Goal: Task Accomplishment & Management: Use online tool/utility

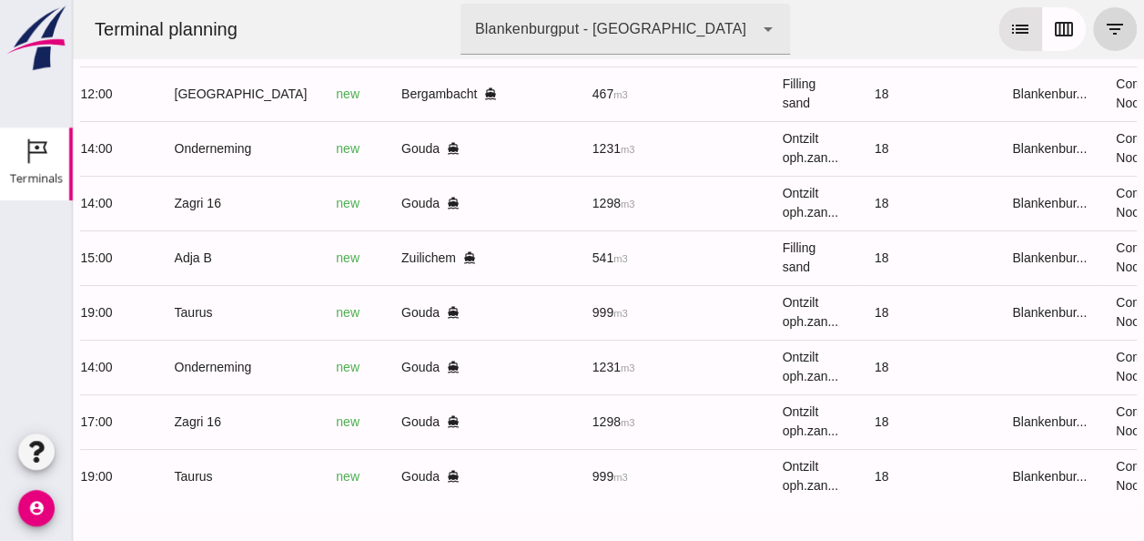
scroll to position [0, 487]
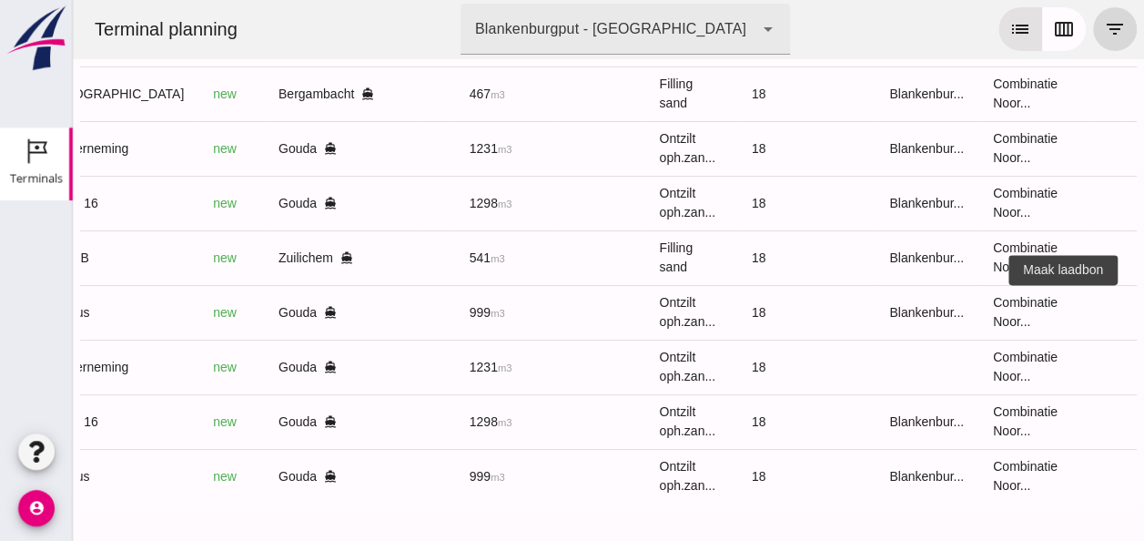
click at [1143, 305] on icon "receipt_long" at bounding box center [1157, 312] width 16 height 16
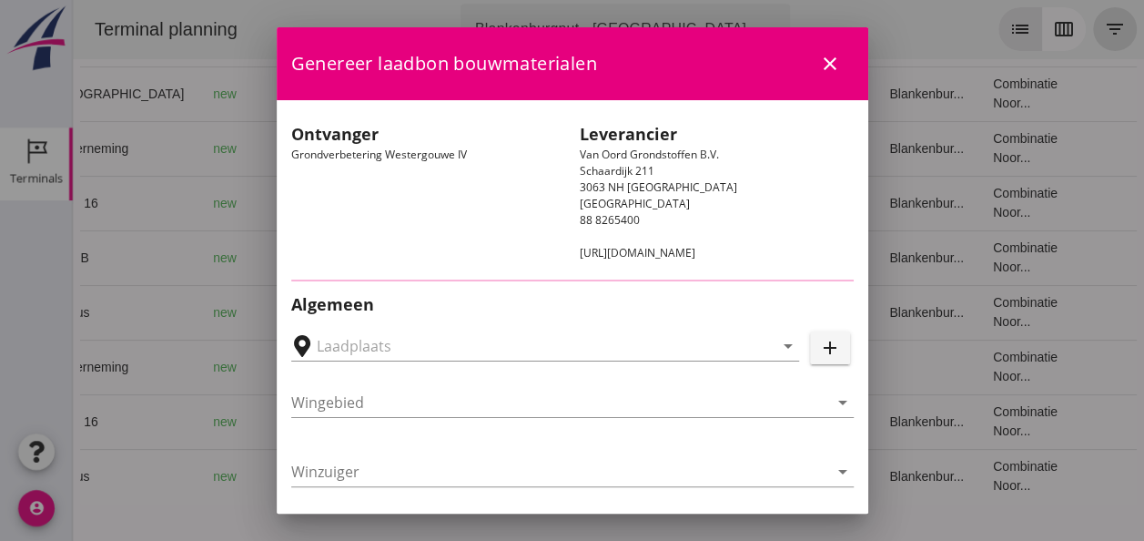
type input "Loswal Fa. J. Bos&Zonen, [GEOGRAPHIC_DATA]"
type input "Taurus"
type input "Rianne"
type input "999"
type input "Ontzilt oph.zand [75] (6120)"
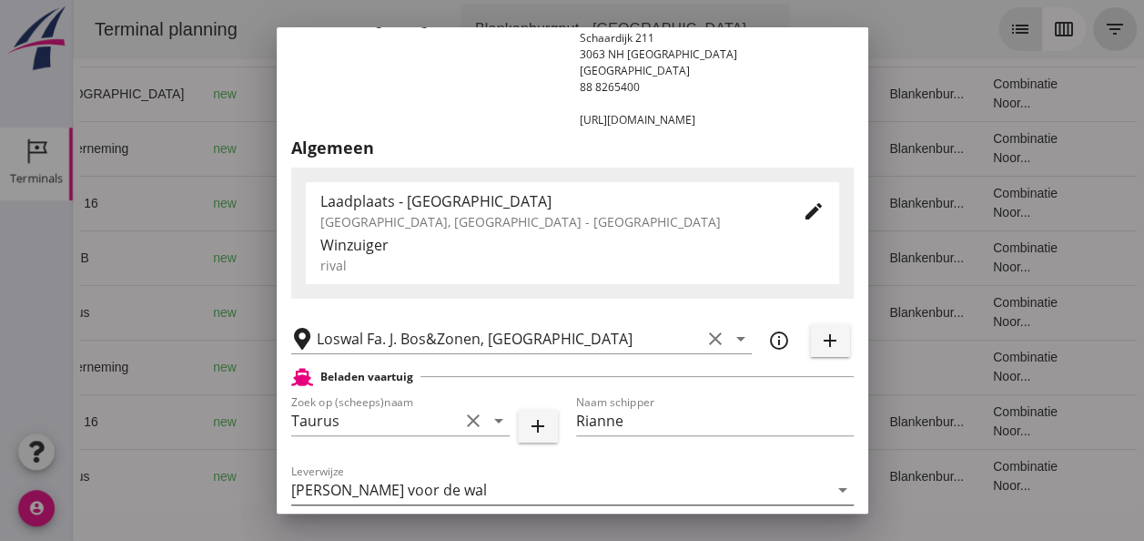
scroll to position [273, 0]
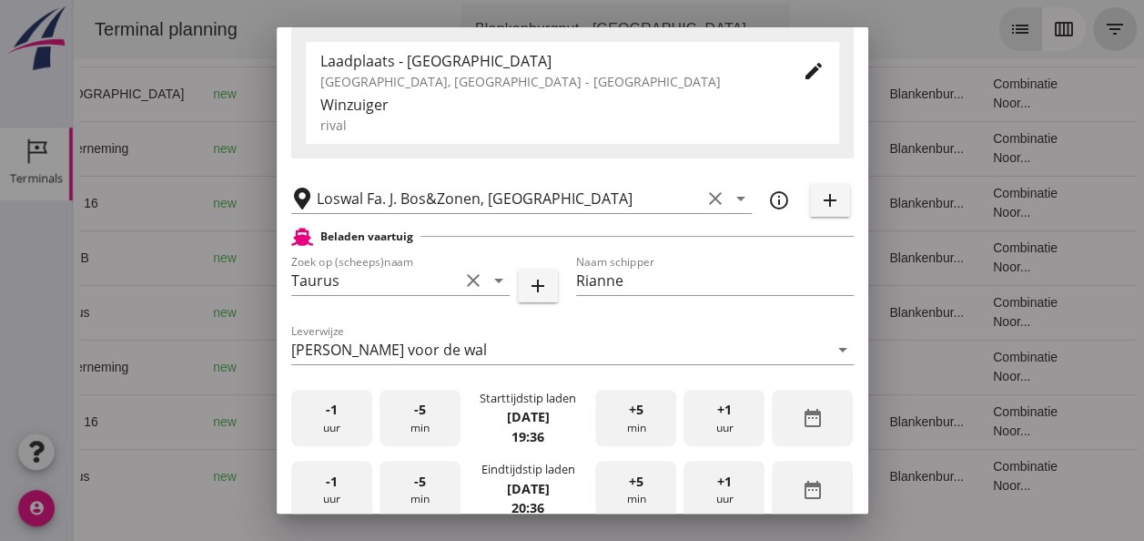
click at [330, 422] on div "-1 uur" at bounding box center [331, 418] width 81 height 57
click at [405, 421] on div "-5 min" at bounding box center [420, 418] width 81 height 57
click at [406, 421] on div "-5 min" at bounding box center [420, 418] width 81 height 57
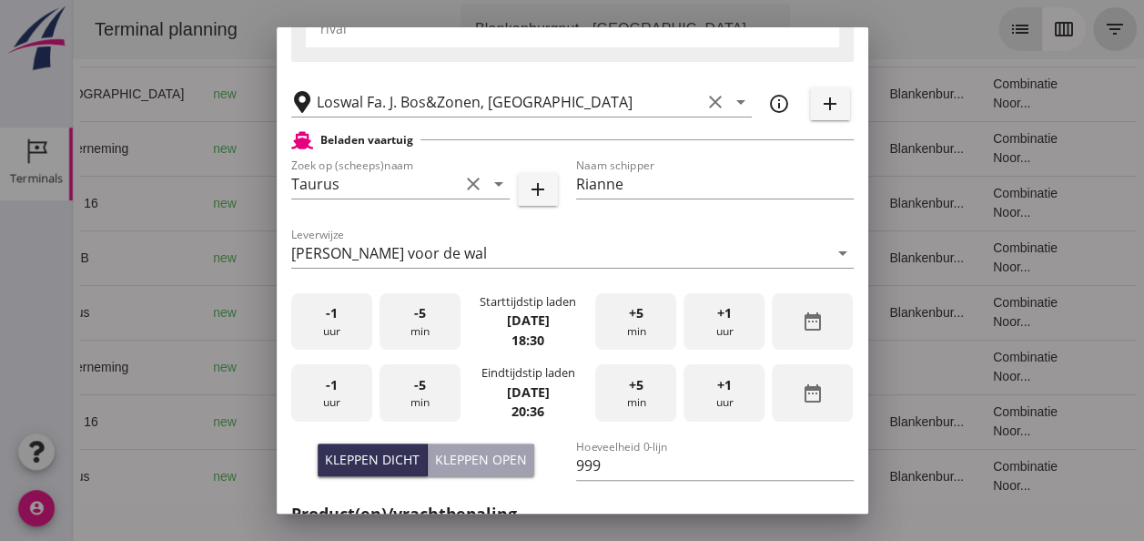
scroll to position [455, 0]
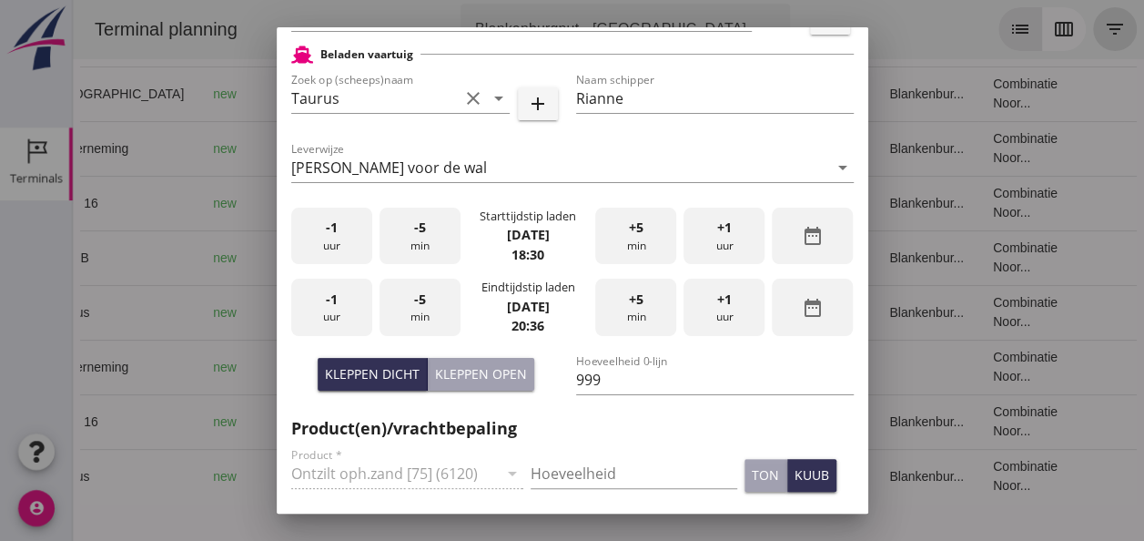
click at [328, 310] on div "-1 uur" at bounding box center [331, 307] width 81 height 57
click at [420, 320] on div "-5 min" at bounding box center [420, 307] width 81 height 57
click at [546, 472] on input "Hoeveelheid" at bounding box center [634, 473] width 207 height 29
type input "999"
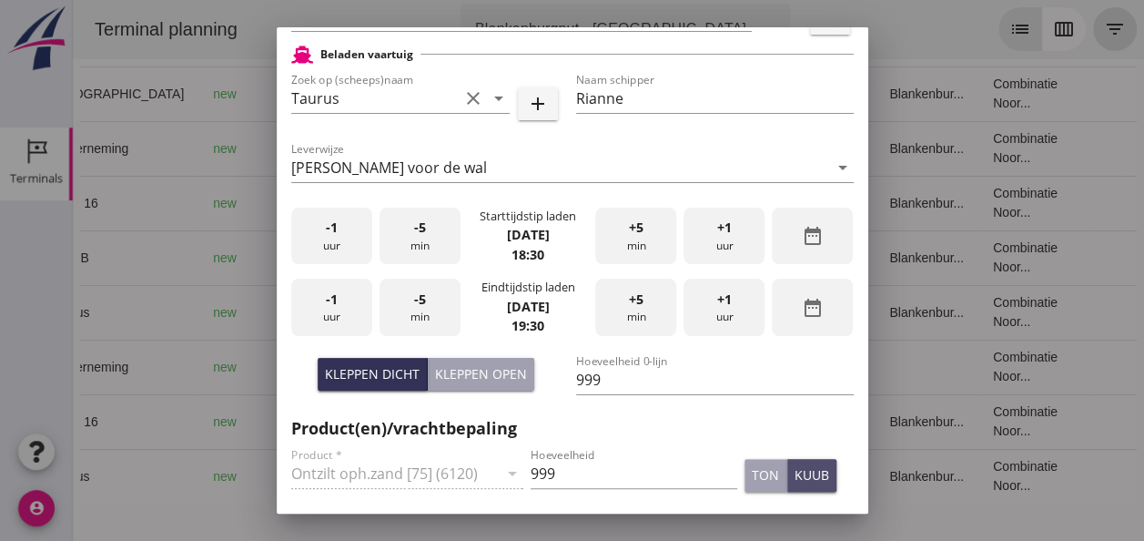
click at [795, 482] on div "kuub" at bounding box center [812, 474] width 35 height 19
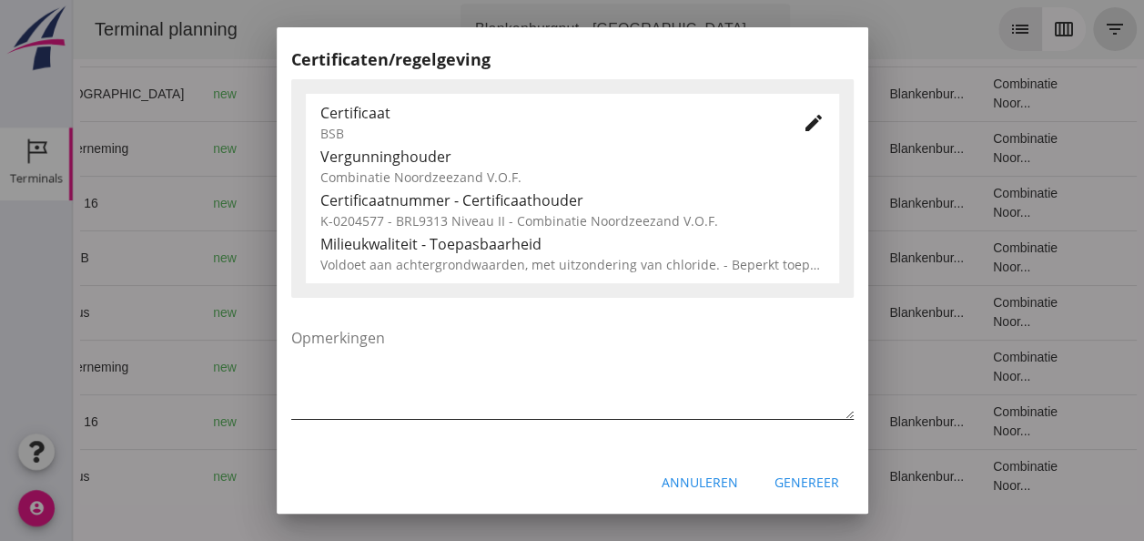
scroll to position [928, 0]
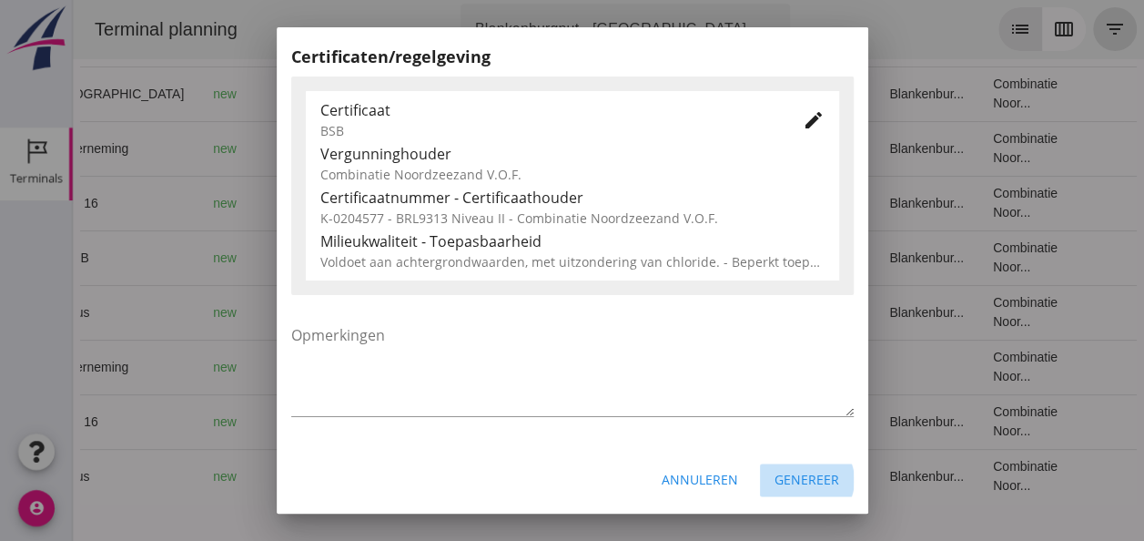
click at [800, 488] on div "Genereer" at bounding box center [807, 479] width 65 height 19
